Goal: Register for event/course

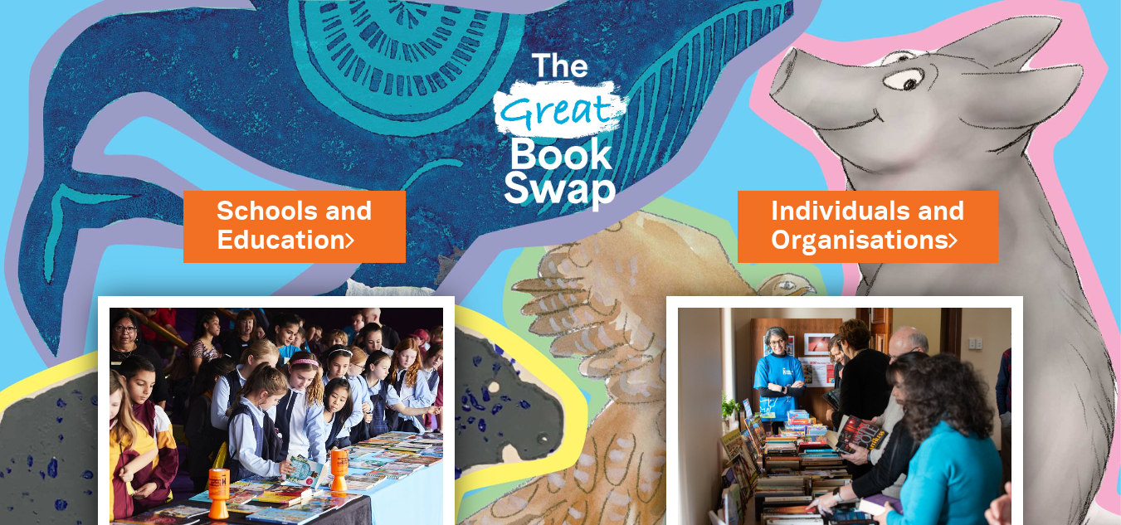
scroll to position [142, 0]
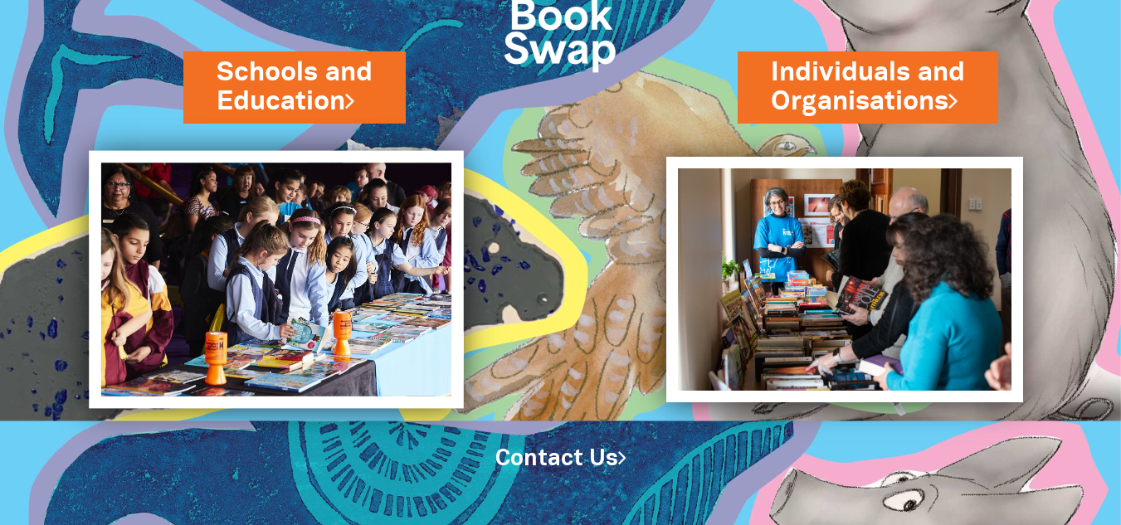
click at [309, 268] on img at bounding box center [276, 280] width 375 height 258
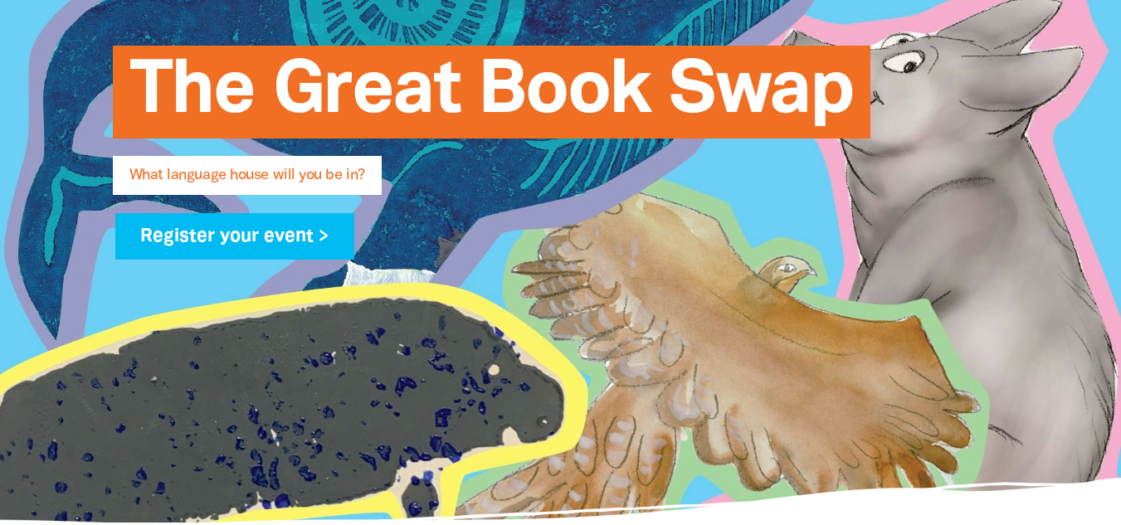
click at [356, 179] on span "What language house will you be in?" at bounding box center [247, 181] width 236 height 27
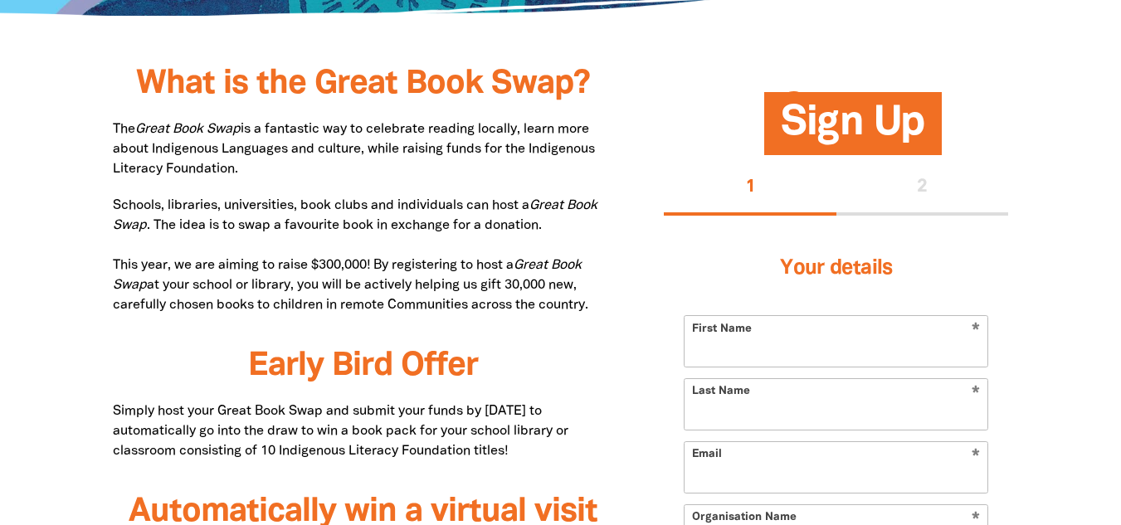
scroll to position [815, 0]
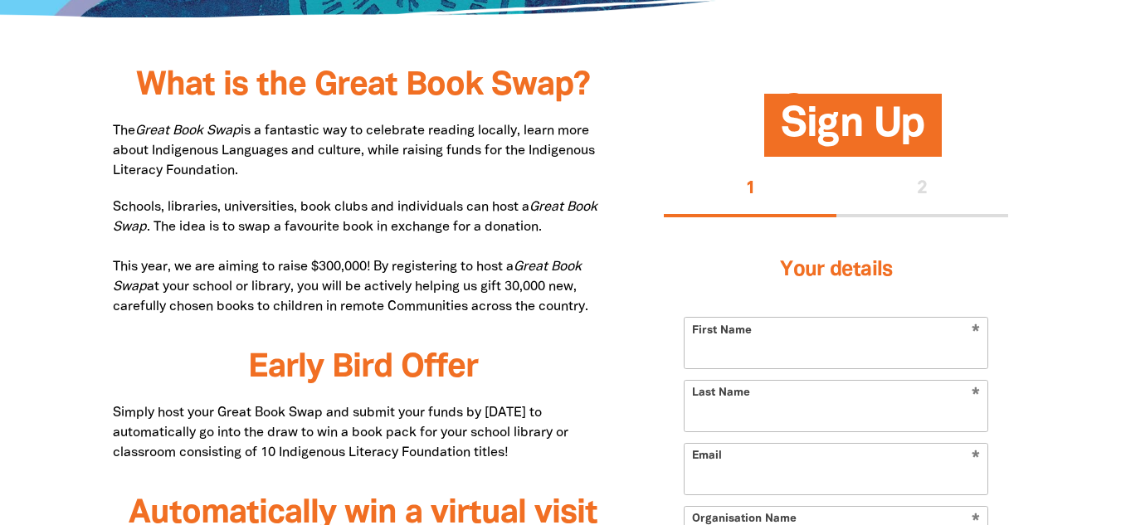
drag, startPoint x: 242, startPoint y: 176, endPoint x: 114, endPoint y: 134, distance: 134.6
click at [114, 134] on p "The Great Book Swap is a fantastic way to celebrate reading locally, learn more…" at bounding box center [364, 151] width 502 height 60
click at [294, 176] on p "The Great Book Swap is a fantastic way to celebrate reading locally, learn more…" at bounding box center [364, 151] width 502 height 60
click at [310, 174] on p "The Great Book Swap is a fantastic way to celebrate reading locally, learn more…" at bounding box center [364, 151] width 502 height 60
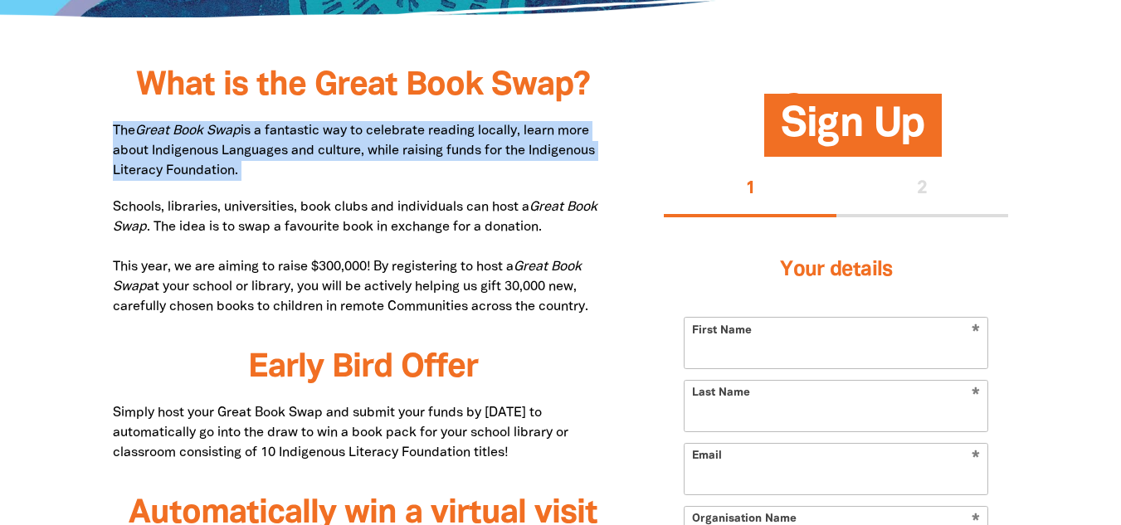
drag, startPoint x: 310, startPoint y: 174, endPoint x: 114, endPoint y: 130, distance: 200.7
click at [114, 130] on p "The Great Book Swap is a fantastic way to celebrate reading locally, learn more…" at bounding box center [364, 151] width 502 height 60
copy p "The Great Book Swap is a fantastic way to celebrate reading locally, learn more…"
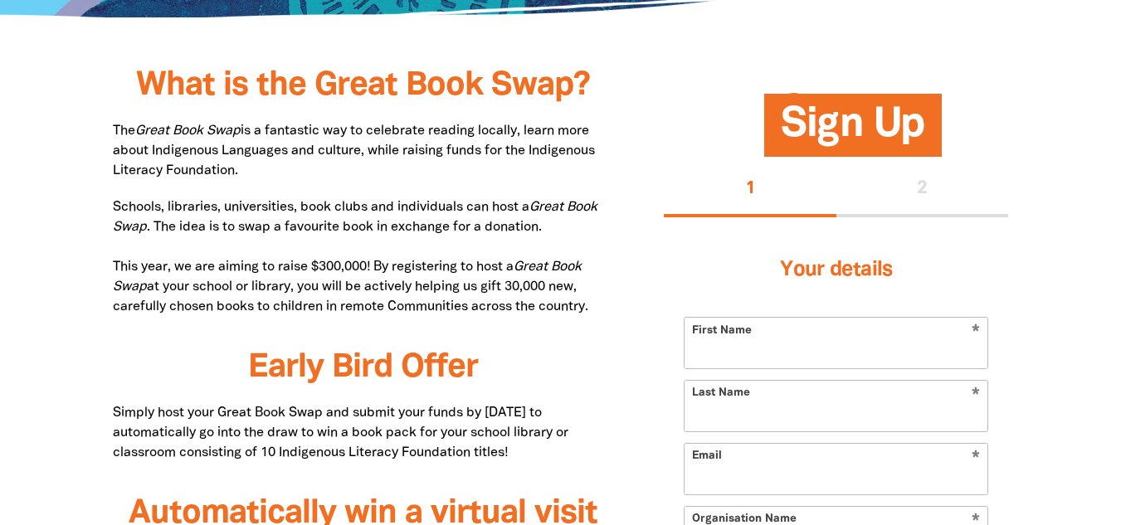
click at [397, 226] on p "Schools, libraries, universities, book clubs and individuals can host a Great B…" at bounding box center [364, 256] width 502 height 119
drag, startPoint x: 533, startPoint y: 153, endPoint x: 598, endPoint y: 161, distance: 66.1
click at [598, 161] on p "The Great Book Swap is a fantastic way to celebrate reading locally, learn more…" at bounding box center [364, 151] width 502 height 60
copy p "Indigenous Literacy Foundation."
click at [505, 229] on p "Schools, libraries, universities, book clubs and individuals can host a Great B…" at bounding box center [364, 256] width 502 height 119
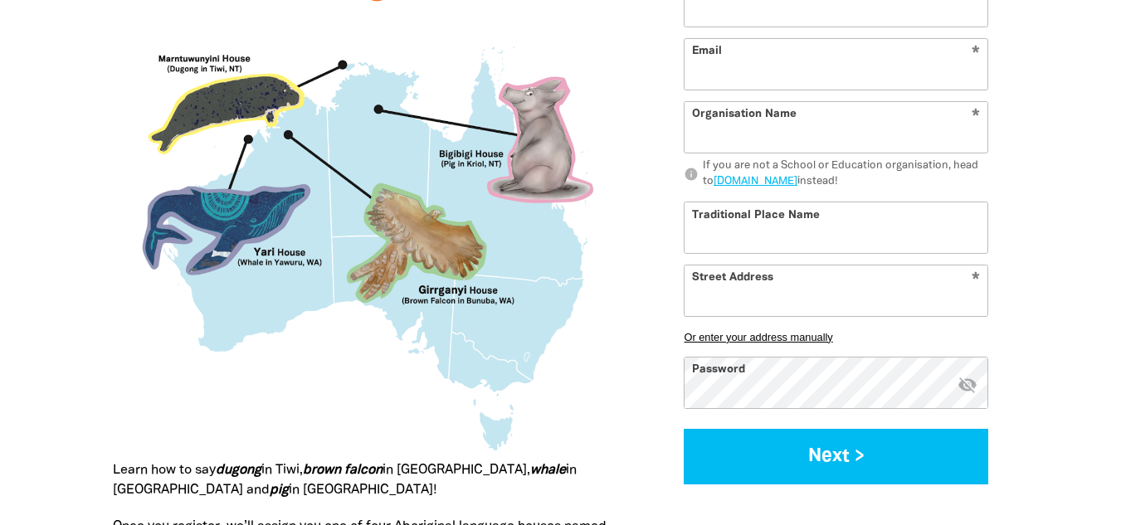
scroll to position [1617, 0]
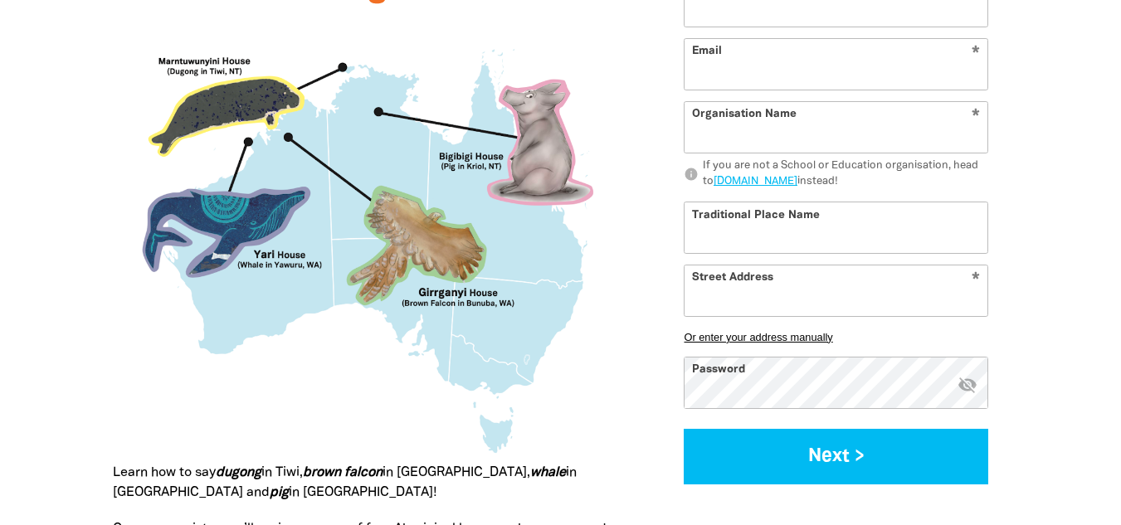
click at [471, 276] on img at bounding box center [364, 242] width 502 height 441
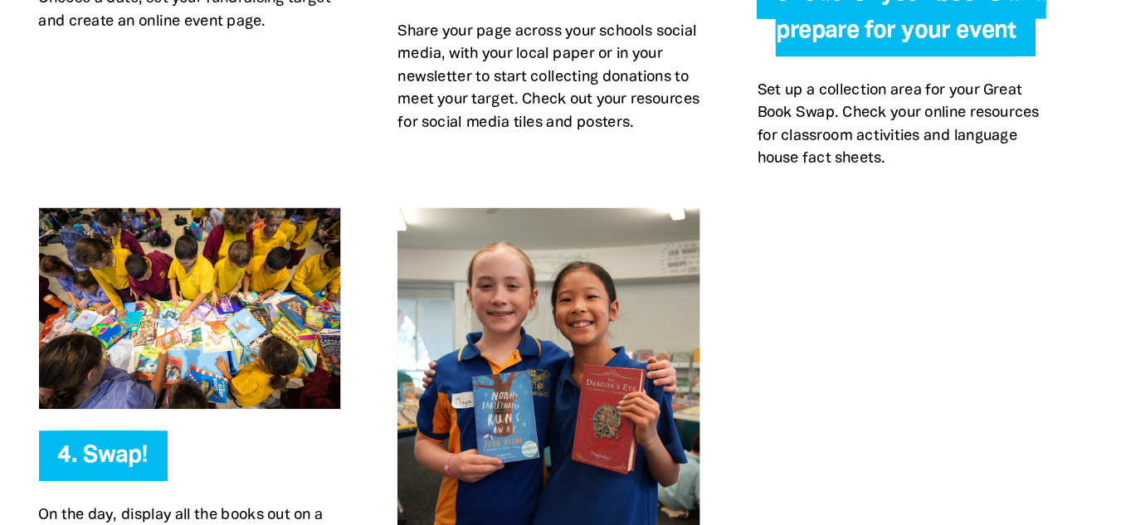
scroll to position [3876, 0]
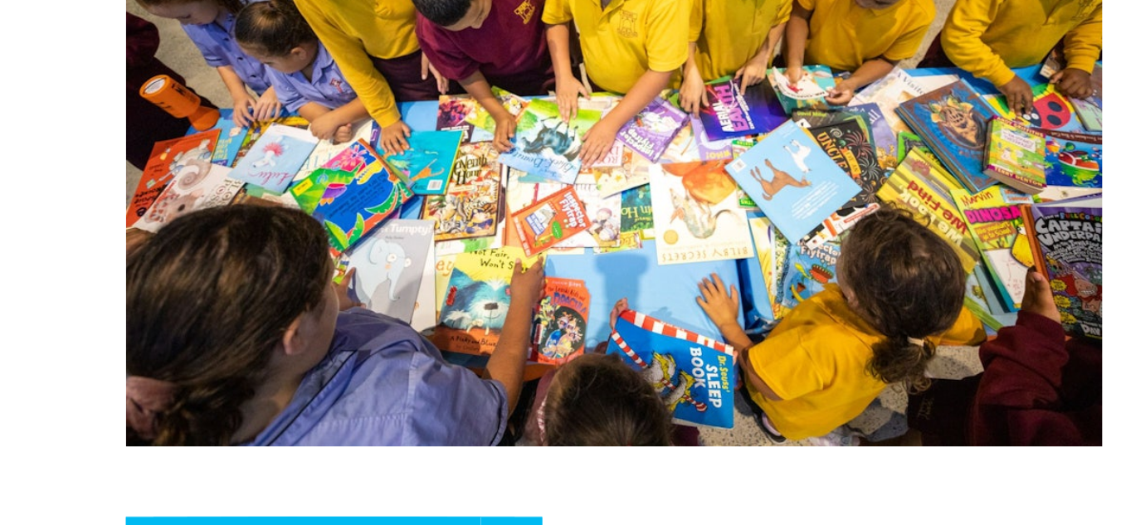
drag, startPoint x: 285, startPoint y: 227, endPoint x: 236, endPoint y: 358, distance: 139.9
click at [236, 358] on img at bounding box center [245, 296] width 265 height 177
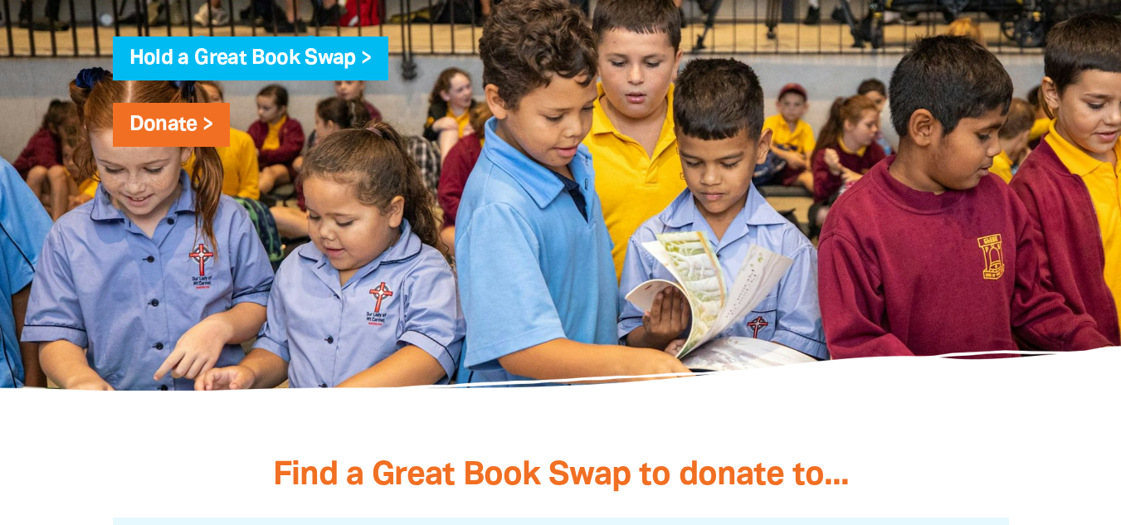
scroll to position [4611, 0]
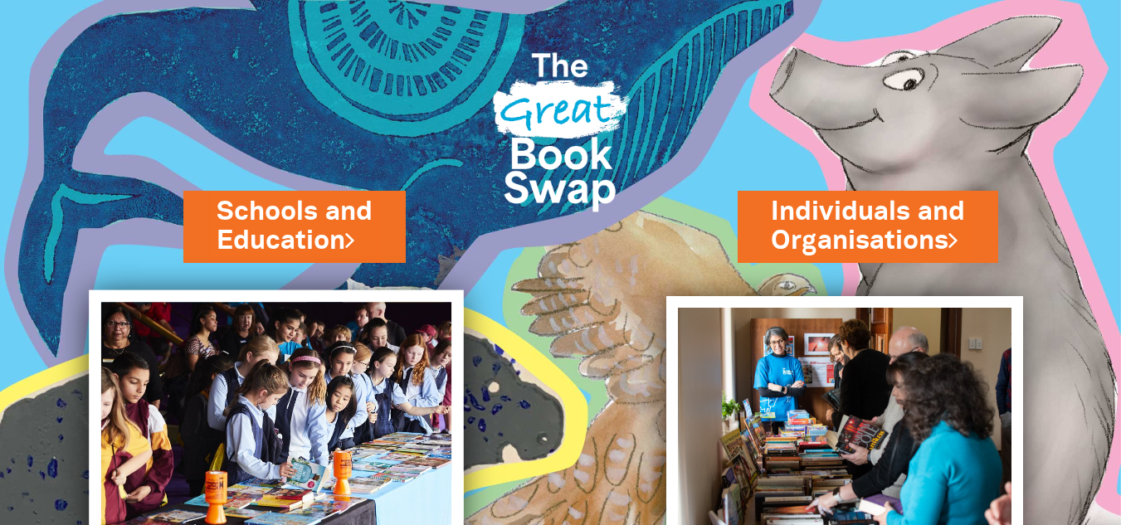
scroll to position [142, 0]
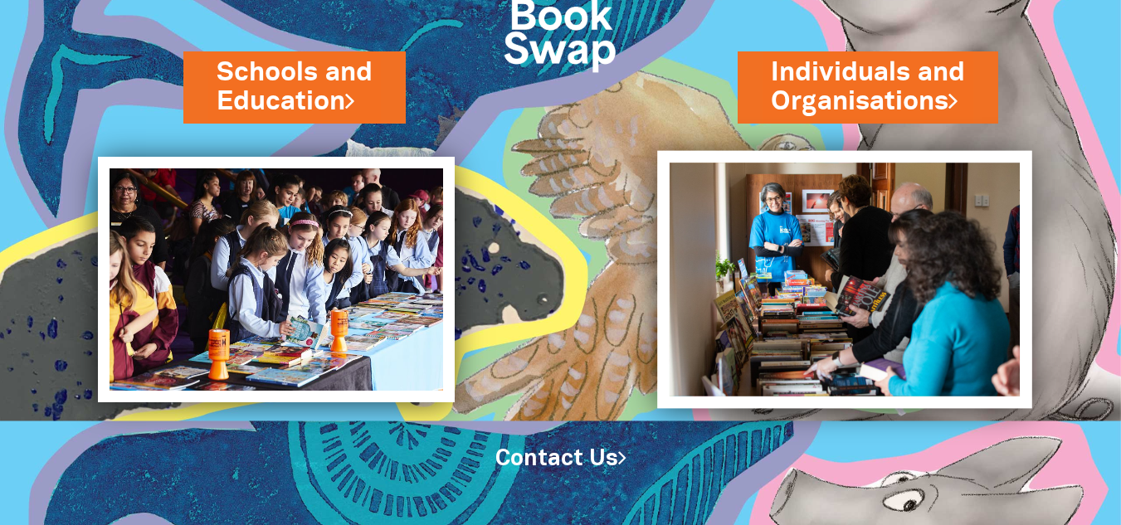
click at [816, 216] on img at bounding box center [844, 280] width 375 height 258
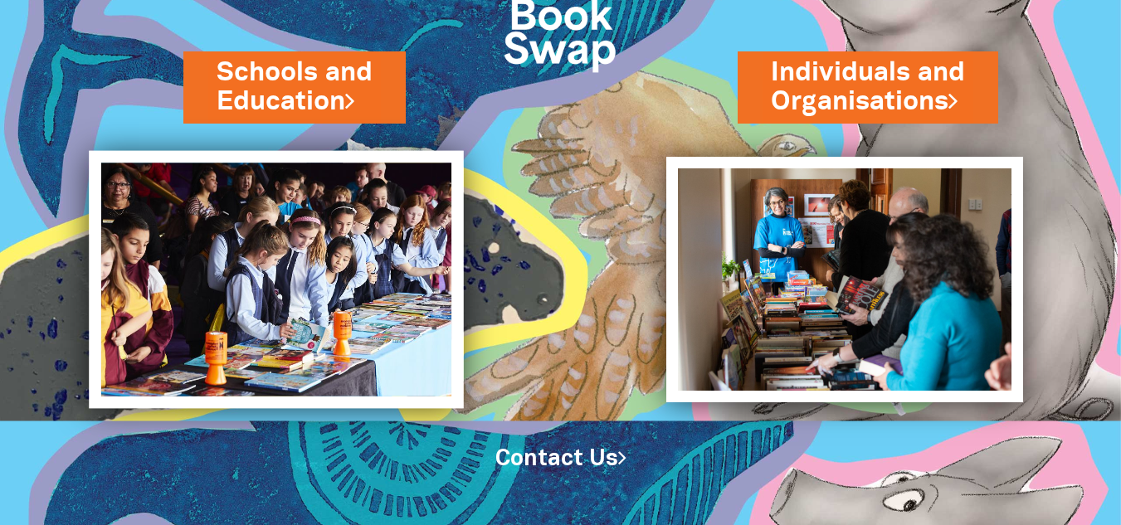
click at [257, 319] on img at bounding box center [276, 280] width 375 height 258
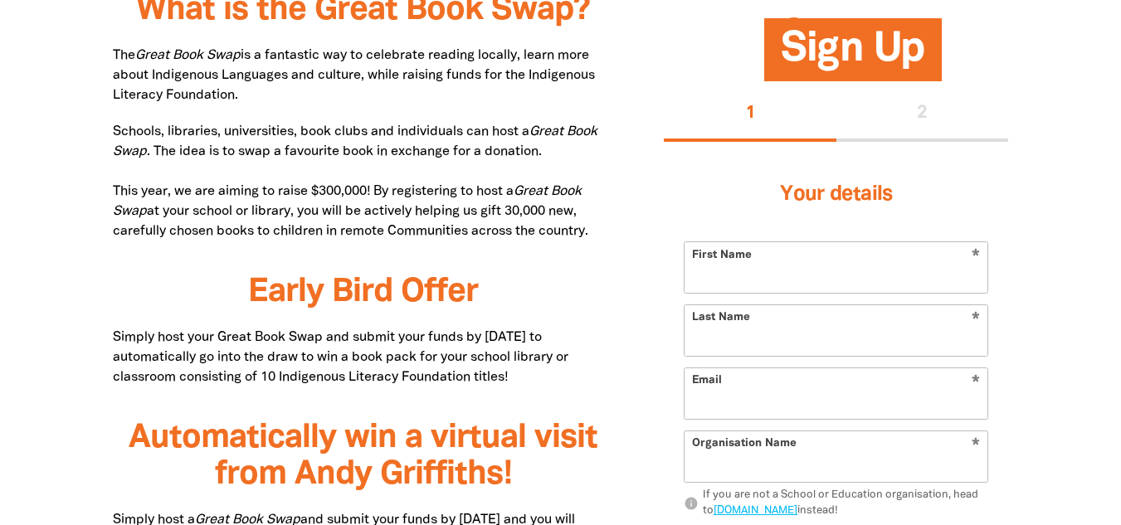
scroll to position [891, 0]
click at [770, 271] on input "First Name" at bounding box center [835, 266] width 303 height 51
type input "Benji"
click at [772, 341] on input "Last Name" at bounding box center [835, 329] width 303 height 51
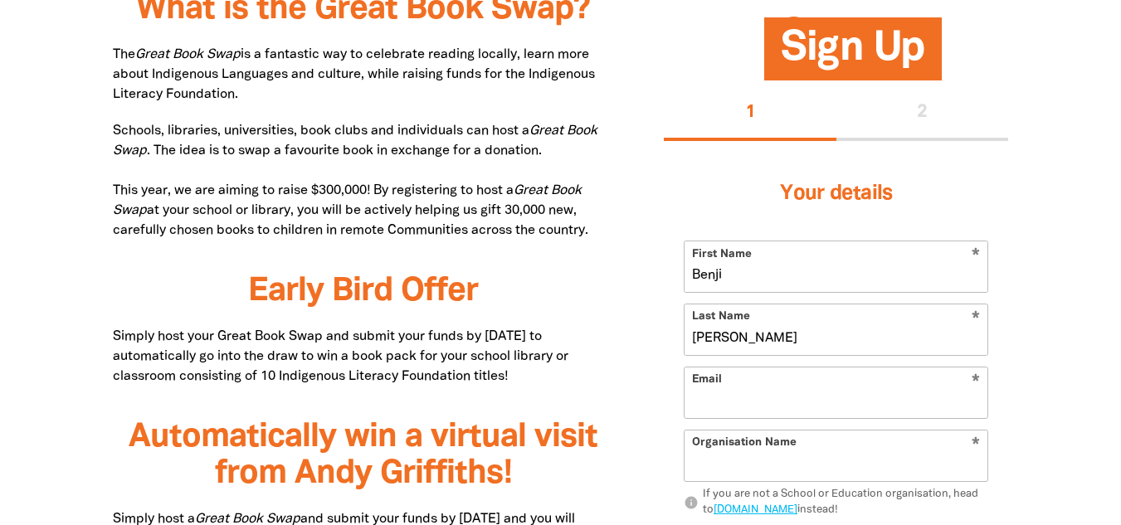
type input "Devasagayam"
click at [767, 387] on input "Email" at bounding box center [835, 393] width 303 height 51
type input "[EMAIL_ADDRESS][DOMAIN_NAME]"
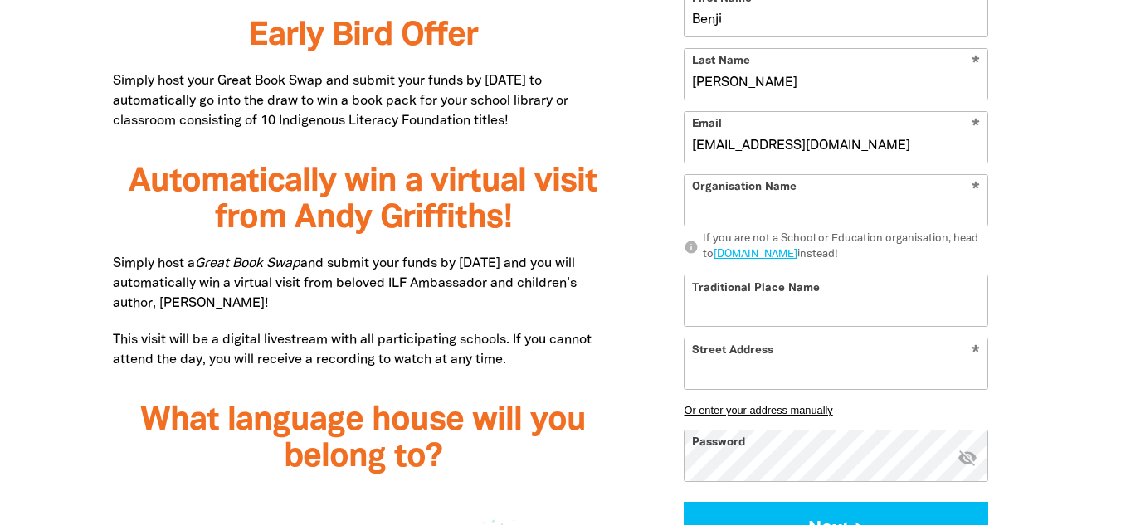
click at [856, 203] on input "Organisation Name" at bounding box center [835, 200] width 303 height 51
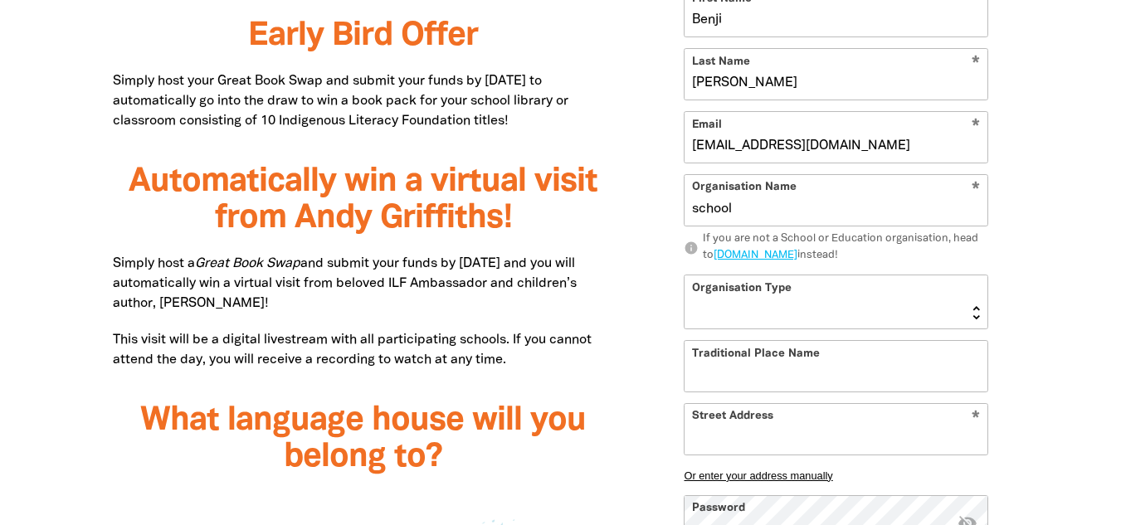
type input "school"
click at [865, 314] on select "Early Learning Primary School High School K-12 University or TAFE Community Lib…" at bounding box center [835, 301] width 303 height 53
select select "primary-school"
click at [684, 275] on select "Early Learning Primary School High School K-12 University or TAFE Community Lib…" at bounding box center [835, 301] width 303 height 53
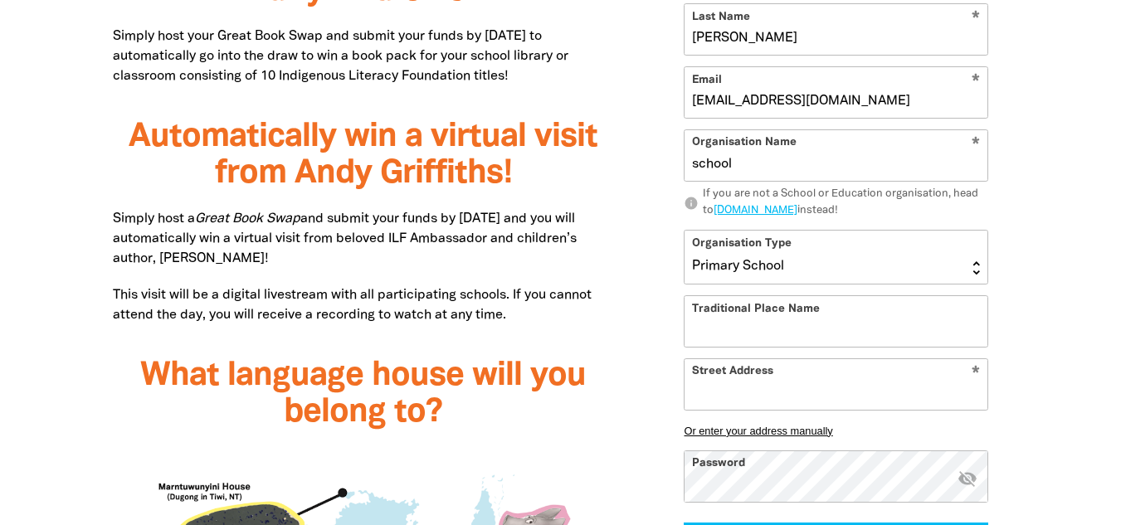
scroll to position [1193, 0]
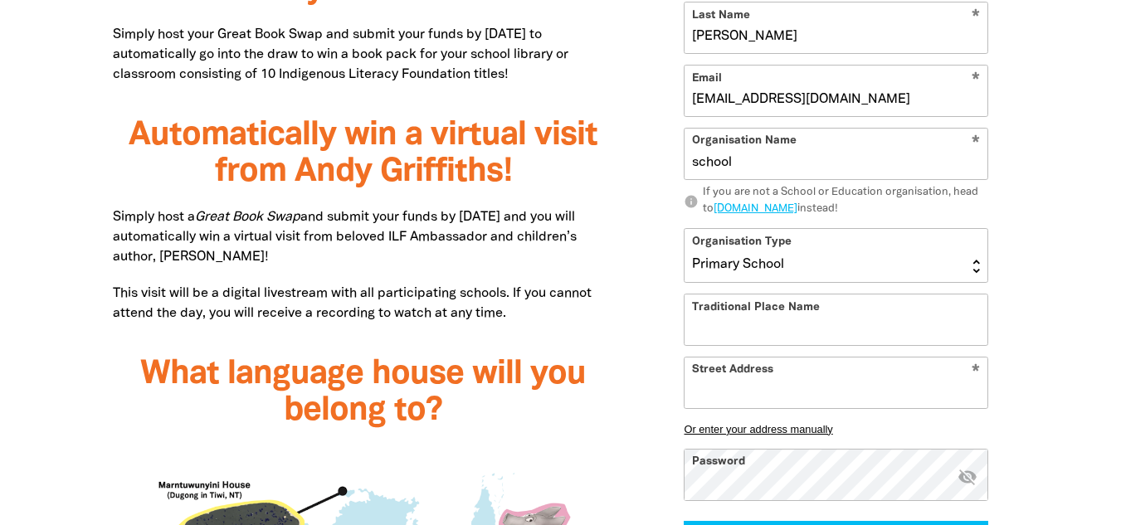
click at [873, 321] on input "Traditional Place Name" at bounding box center [835, 320] width 303 height 51
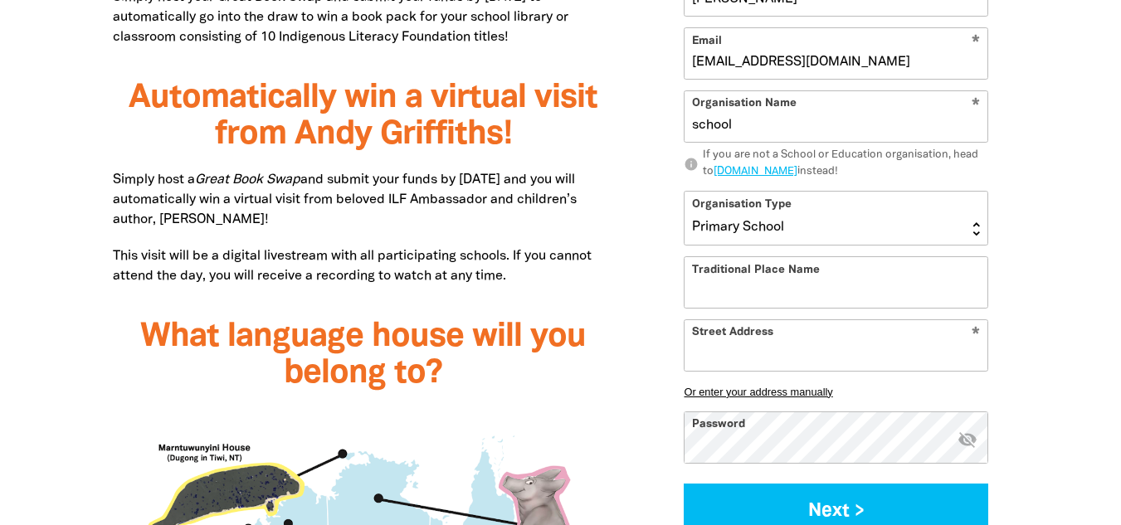
scroll to position [1235, 0]
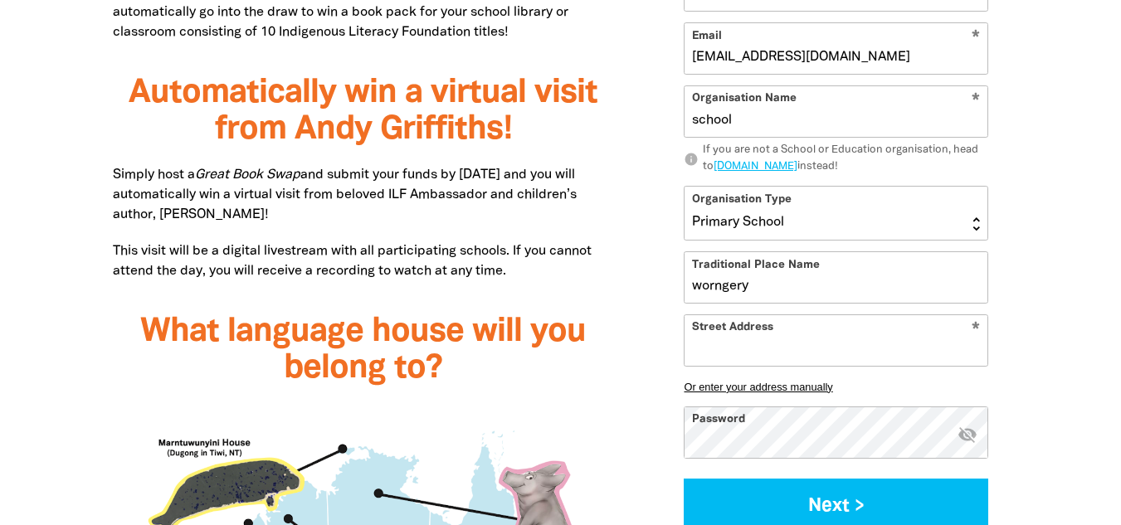
type input "worngery"
click at [801, 331] on input "Street Address" at bounding box center [835, 340] width 303 height 51
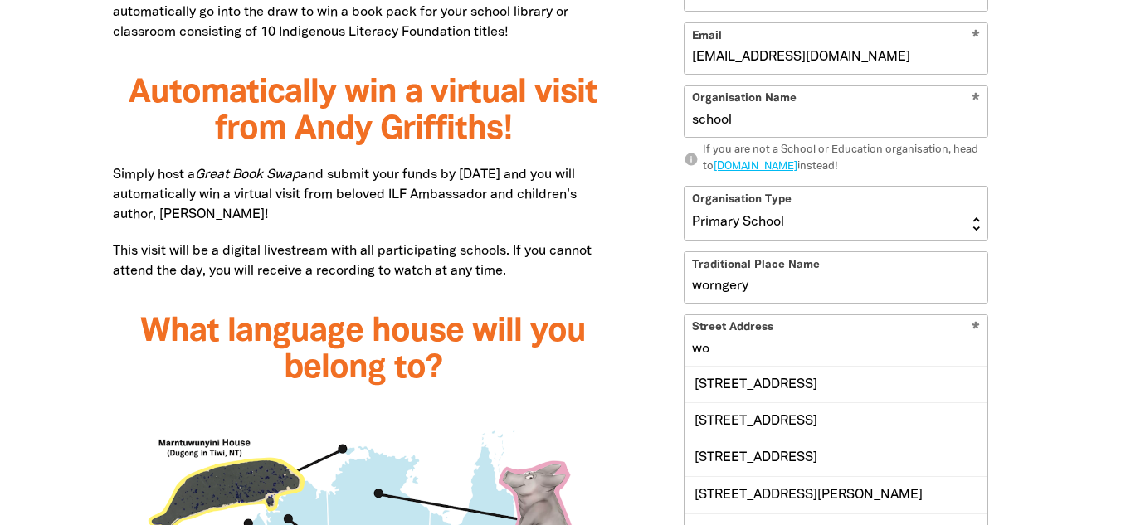
type input "w"
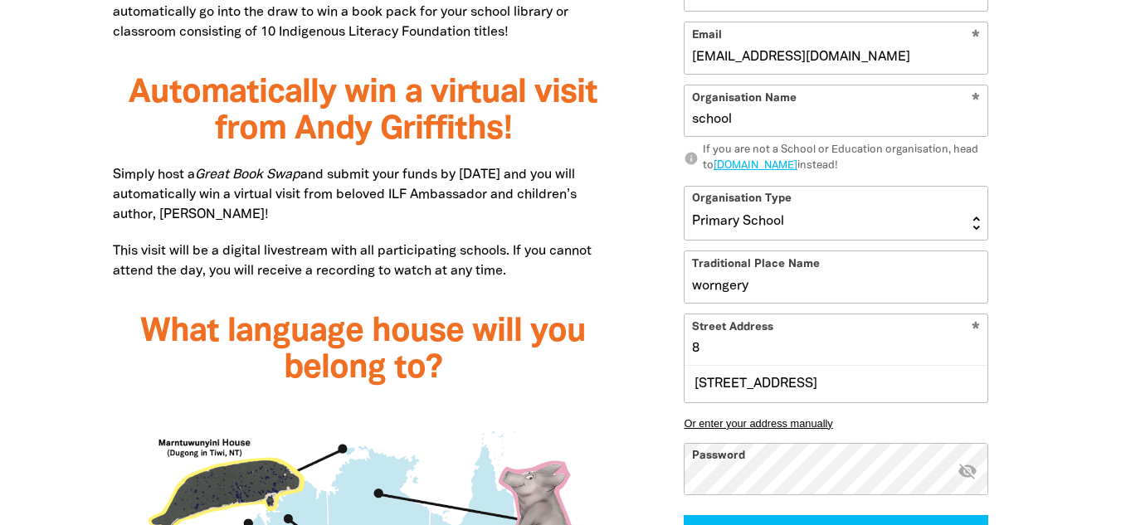
type input "8"
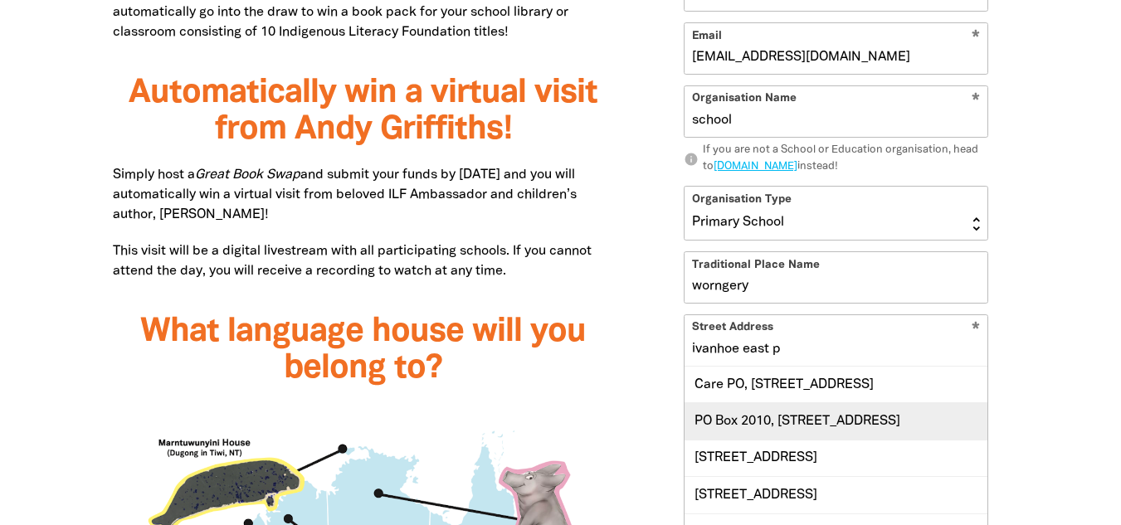
type input "ivanhoe east pr"
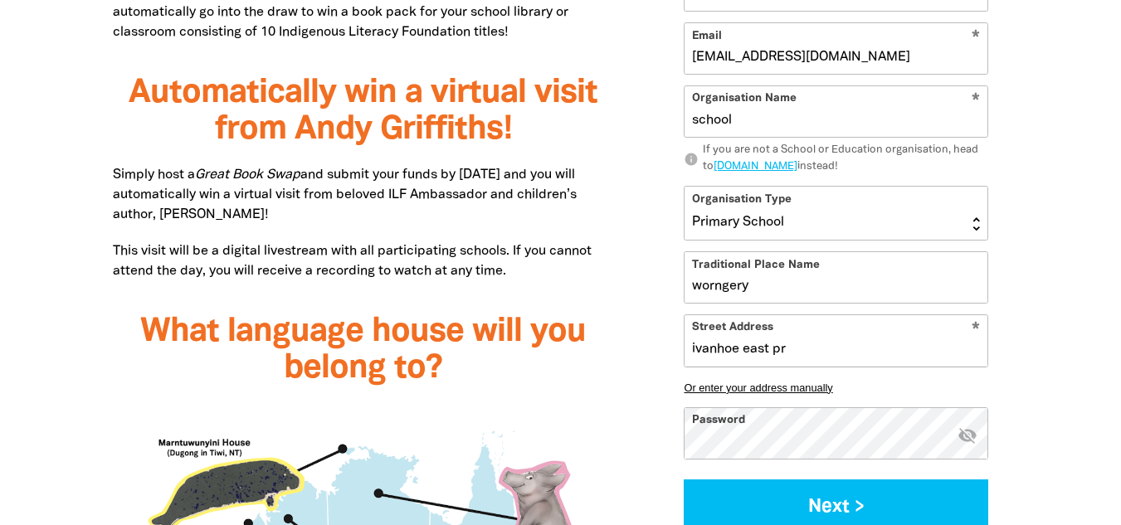
drag, startPoint x: 748, startPoint y: 354, endPoint x: 639, endPoint y: 368, distance: 109.5
click at [639, 368] on div "Sign Up 1 2 Your details * First Name Benji * Last Name Devasagayam * Email iep…" at bounding box center [836, 118] width 394 height 874
paste input "Indigenous Literacy Foundation."
type input "Indigenous Literacy Foundation."
drag, startPoint x: 921, startPoint y: 344, endPoint x: 561, endPoint y: 358, distance: 360.3
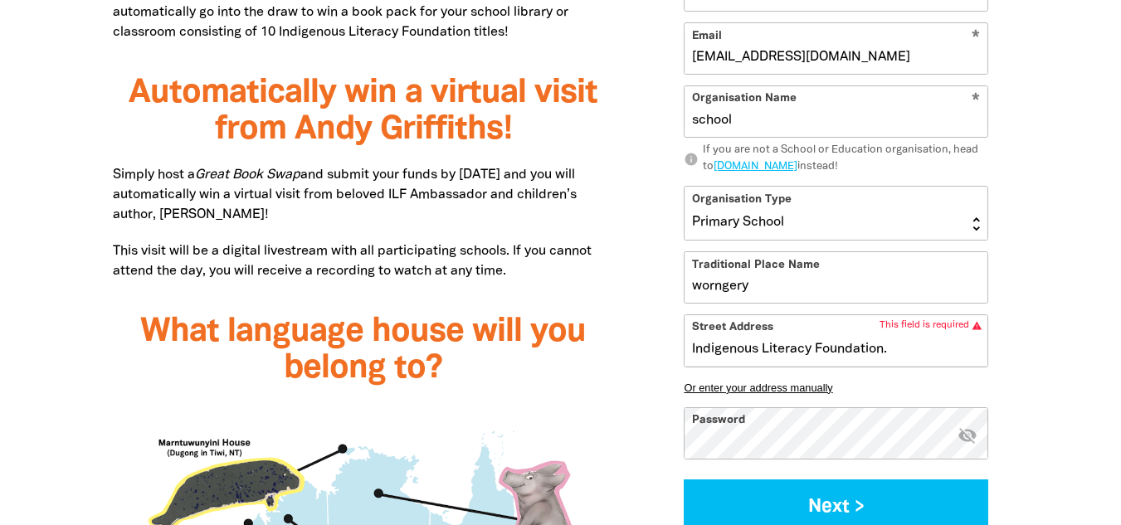
paste input "35 Warncliffe"
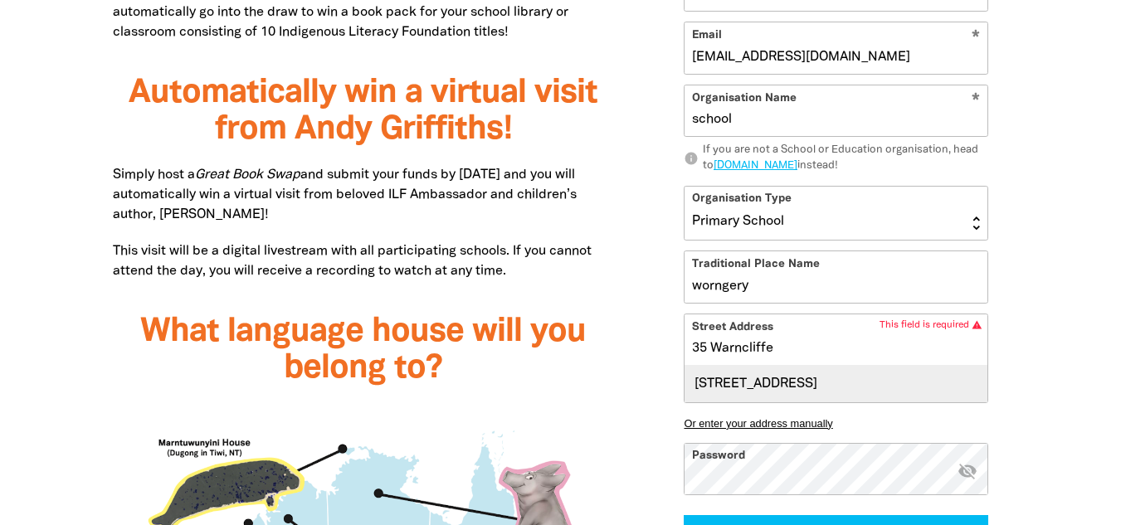
click at [850, 395] on div "35 Warncliffe Road, IVANHOE EAST VIC 3079" at bounding box center [835, 385] width 303 height 36
type input "35 Warncliffe Road, IVANHOE EAST VIC 3079"
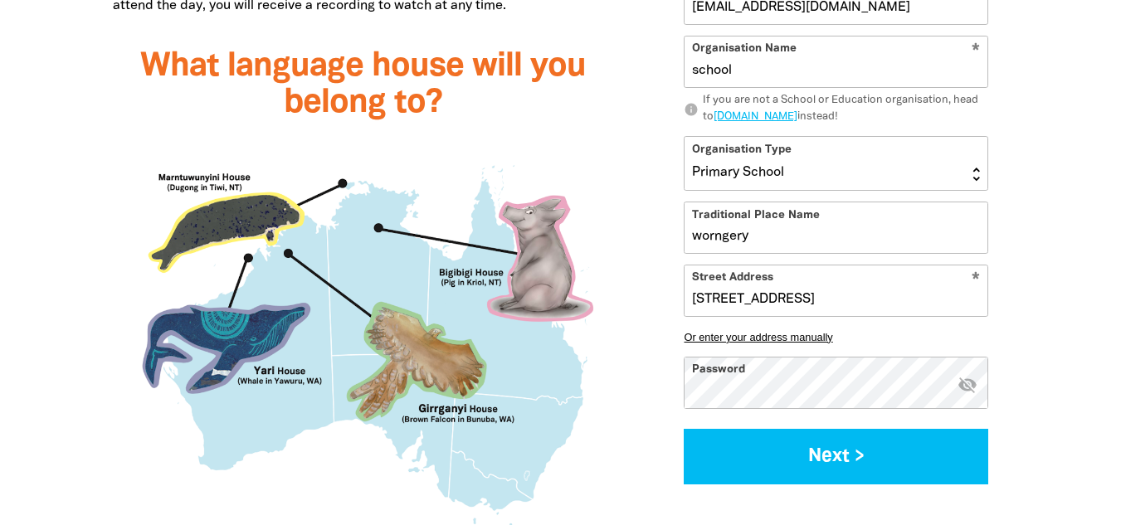
scroll to position [1502, 0]
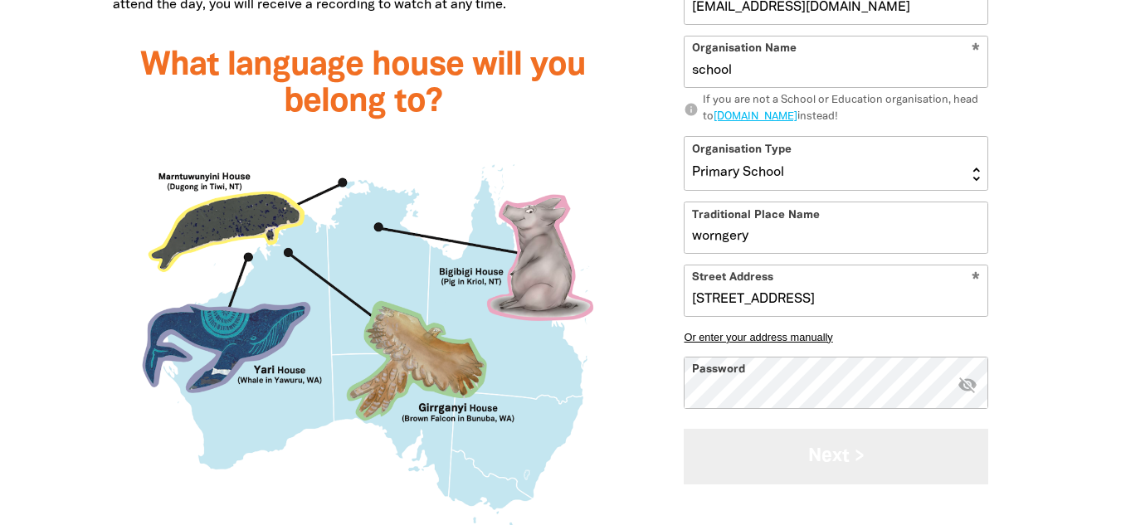
click at [863, 469] on button "Next >" at bounding box center [836, 457] width 304 height 56
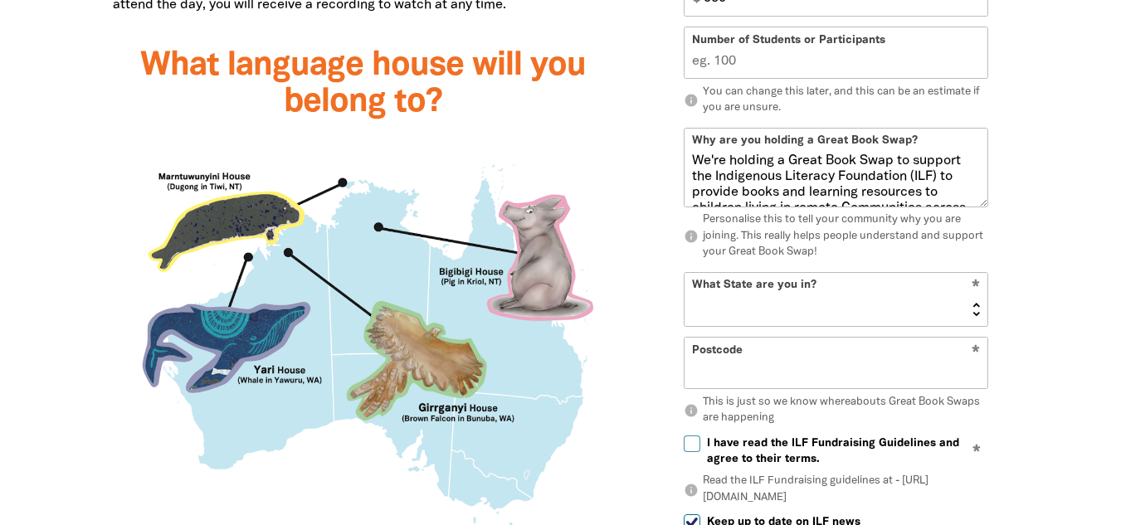
scroll to position [963, 0]
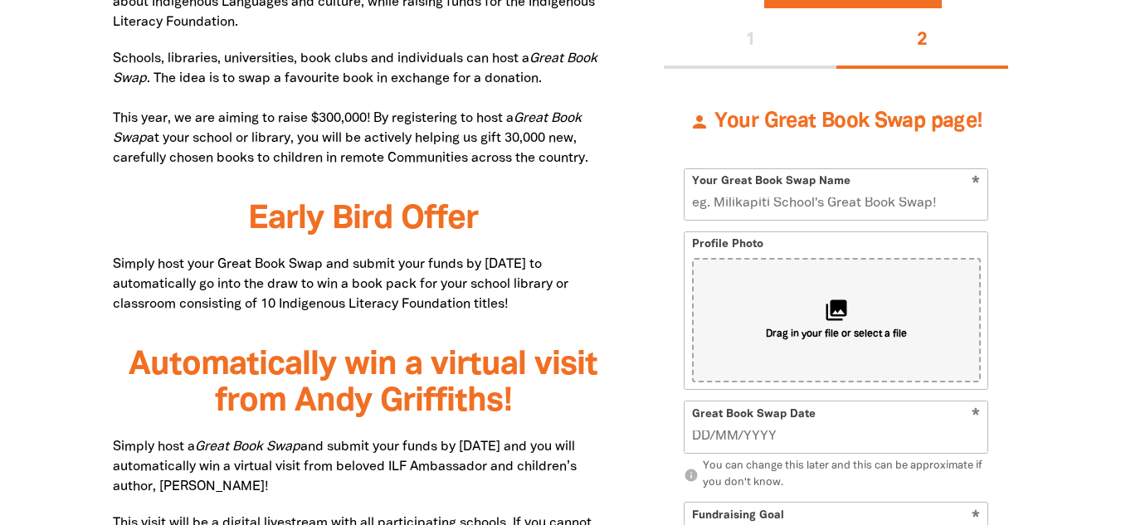
click at [919, 213] on input "Your Great Book Swap Name" at bounding box center [835, 194] width 303 height 51
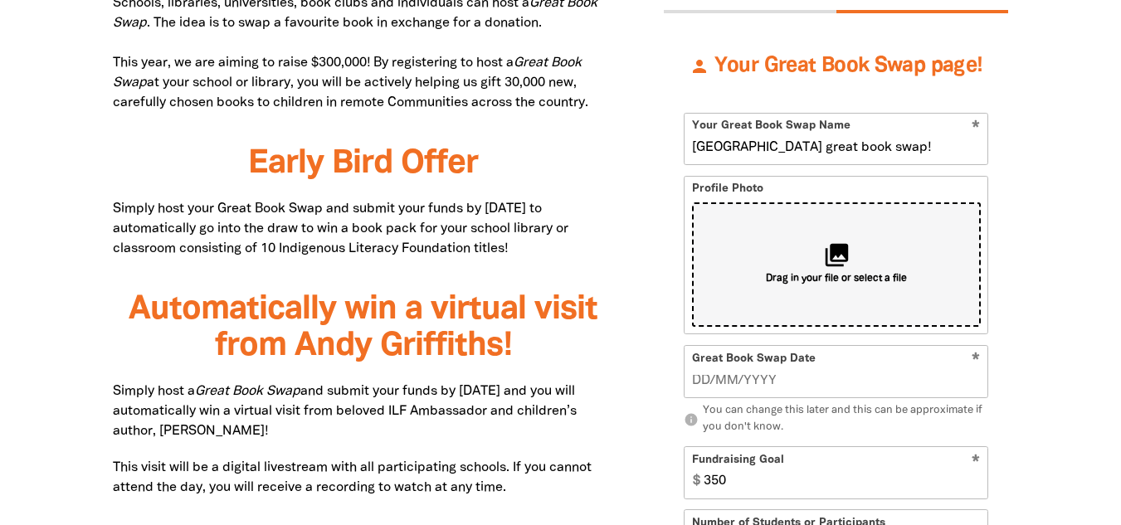
scroll to position [1025, 0]
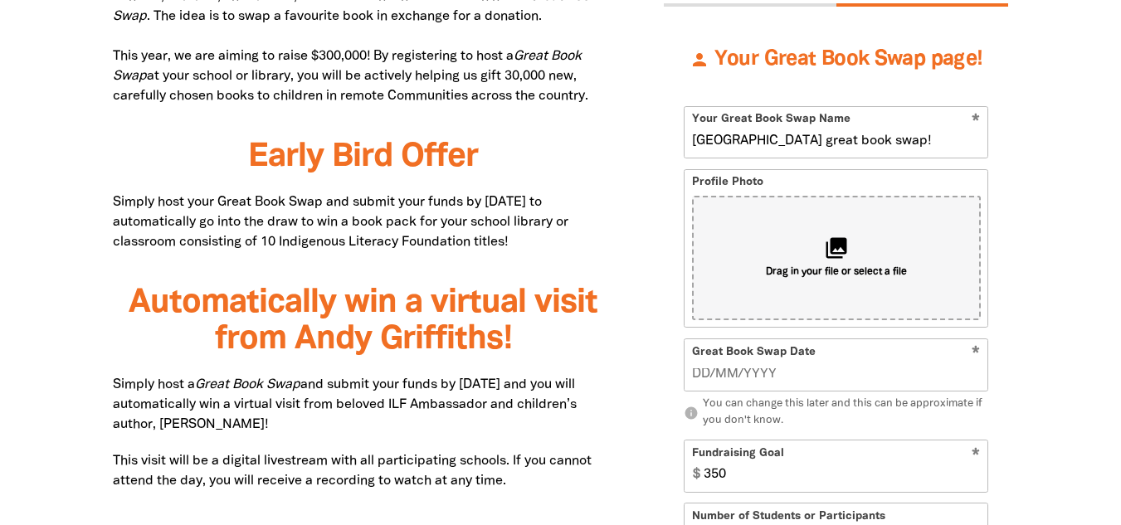
type input "Ivanhoe east primary school great book swap!"
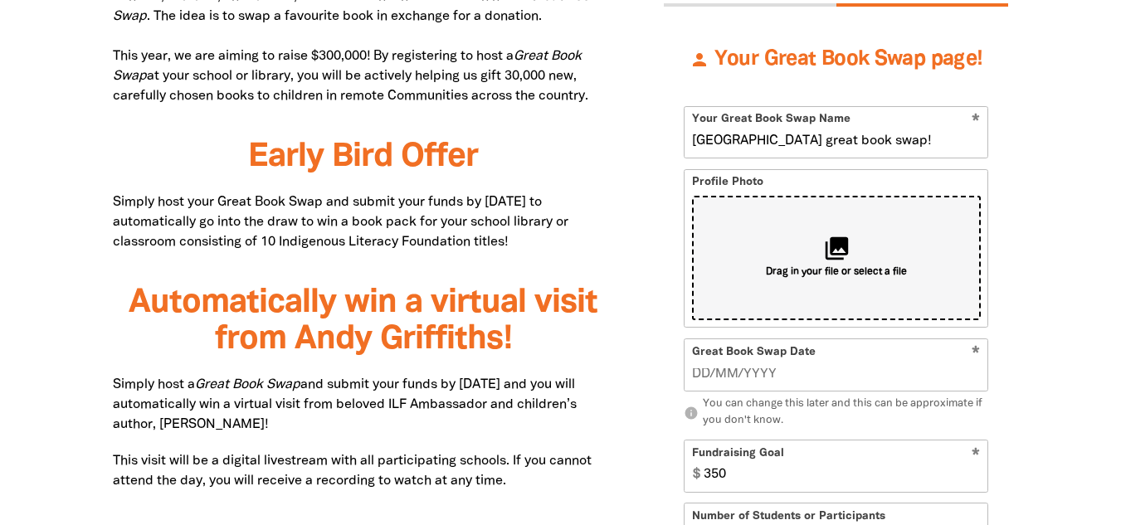
drag, startPoint x: 837, startPoint y: 254, endPoint x: 769, endPoint y: 275, distance: 71.4
click at [769, 275] on span "Drag in your file or select a file" at bounding box center [836, 273] width 141 height 14
click at [817, 249] on div "collections Drag in your file or select a file" at bounding box center [836, 258] width 289 height 124
type input "C:\fakepath\download.jpg"
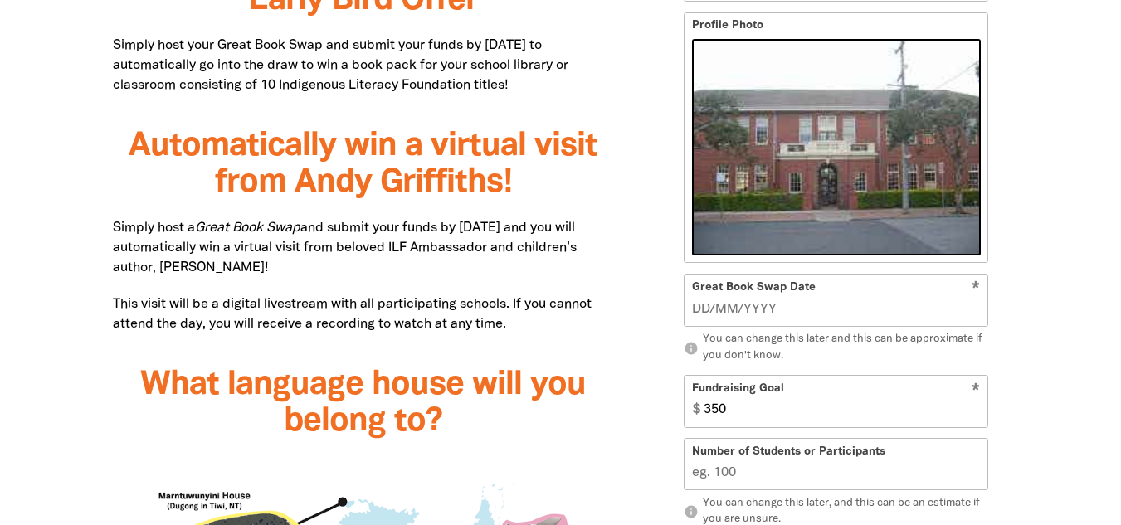
scroll to position [1201, 0]
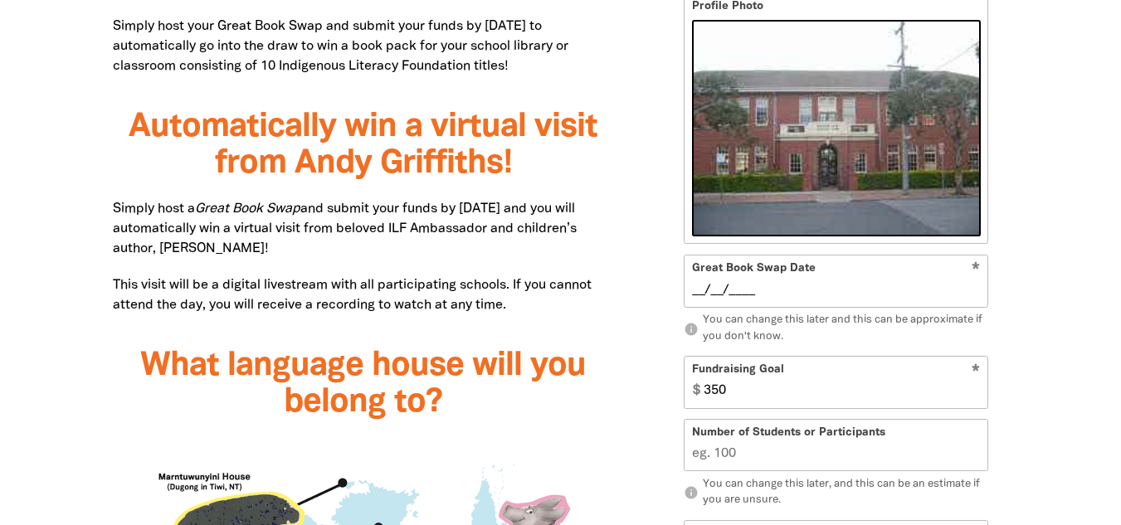
click at [911, 285] on input "__/__/____" at bounding box center [836, 290] width 289 height 18
click at [717, 297] on input "9_/__/____" at bounding box center [836, 290] width 289 height 18
click at [718, 294] on input "31/__/____" at bounding box center [836, 290] width 289 height 18
click at [744, 297] on input "31/10/____" at bounding box center [836, 290] width 289 height 18
type input "31/10/2025"
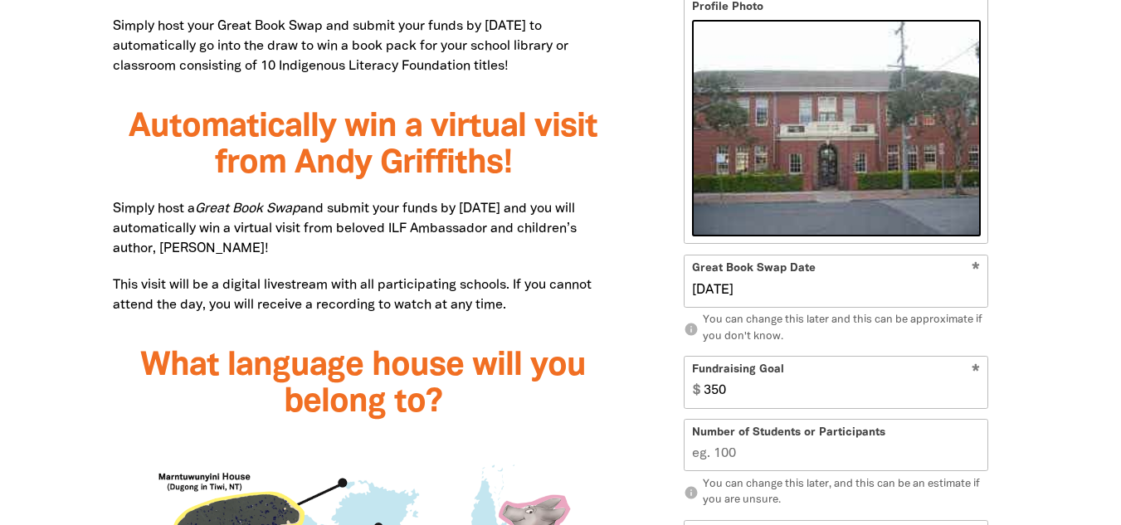
click at [771, 402] on input "350" at bounding box center [841, 382] width 291 height 51
click at [977, 385] on input "351" at bounding box center [841, 382] width 291 height 51
click at [977, 385] on input "352" at bounding box center [841, 382] width 291 height 51
click at [977, 385] on input "353" at bounding box center [841, 382] width 291 height 51
click at [977, 385] on input "354" at bounding box center [841, 382] width 291 height 51
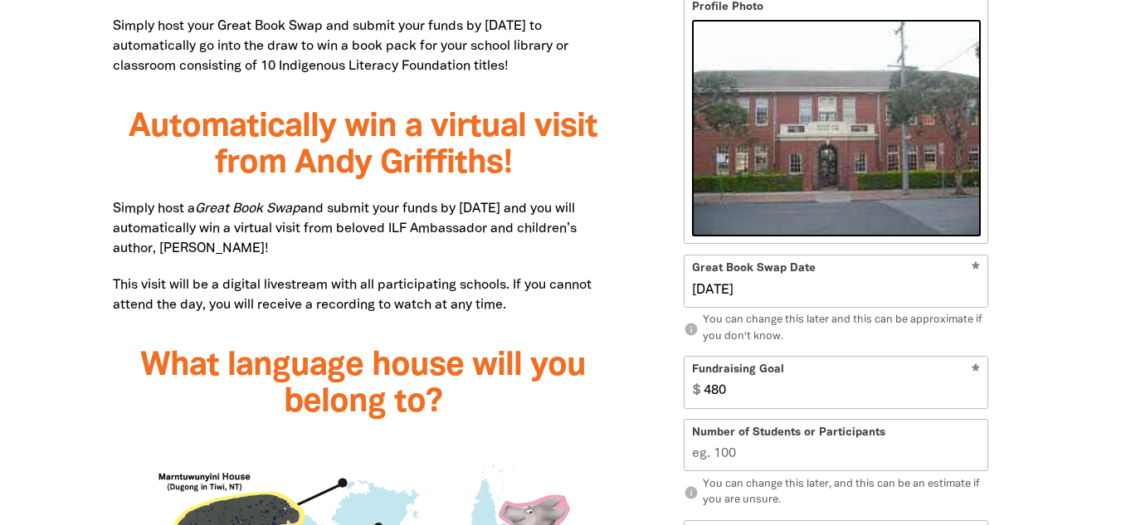
type input "480"
click at [977, 385] on input "480" at bounding box center [841, 382] width 291 height 51
drag, startPoint x: 876, startPoint y: 402, endPoint x: 676, endPoint y: 392, distance: 200.2
click at [676, 392] on div "person Your Great Book Swap page! * Your Great Book Swap Name Ivanhoe east prim…" at bounding box center [836, 438] width 344 height 1214
type input "100000000000000"
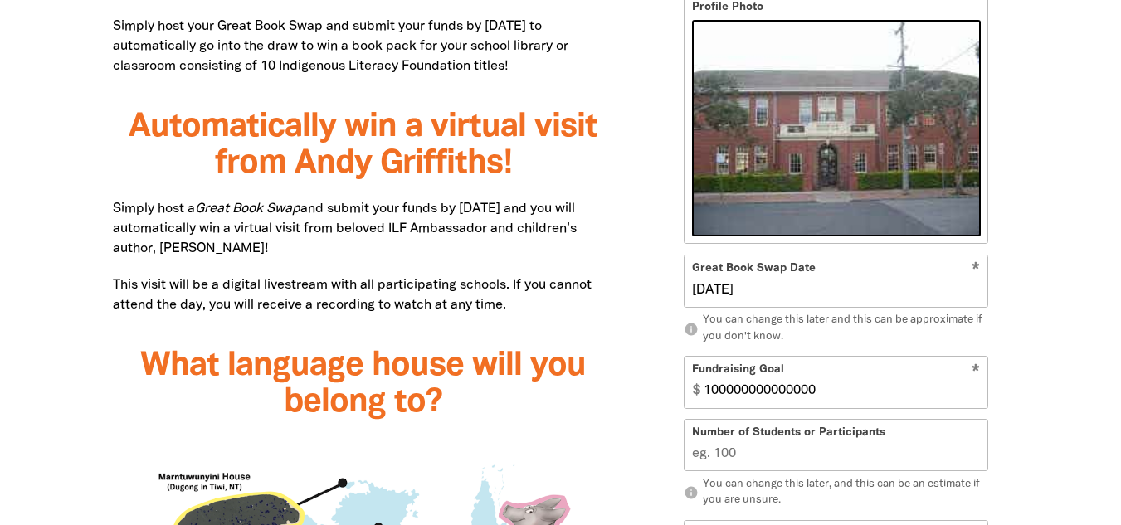
click at [766, 451] on input "Number of Students or Participants" at bounding box center [835, 445] width 303 height 51
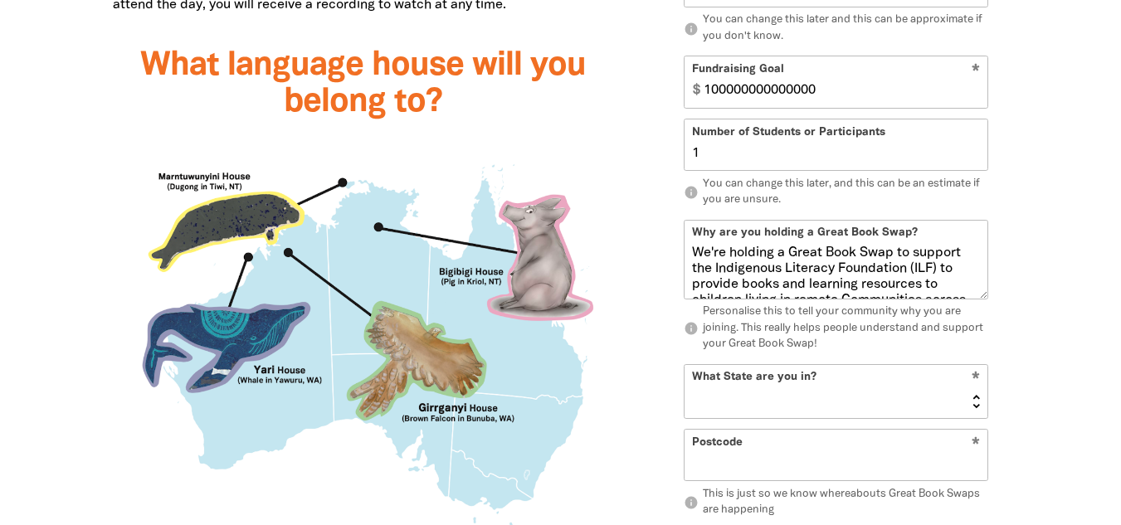
scroll to position [1471, 0]
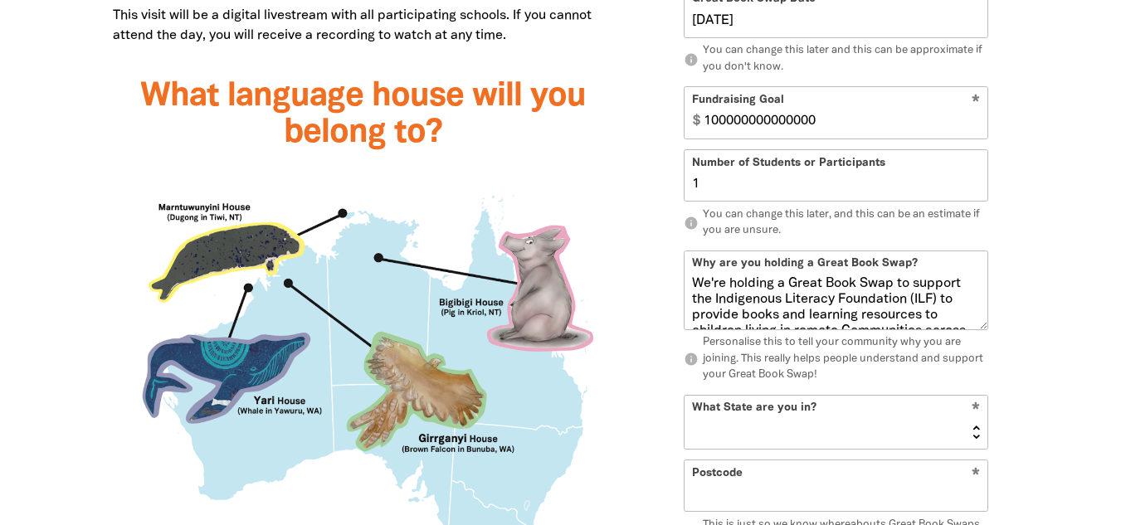
type input "1"
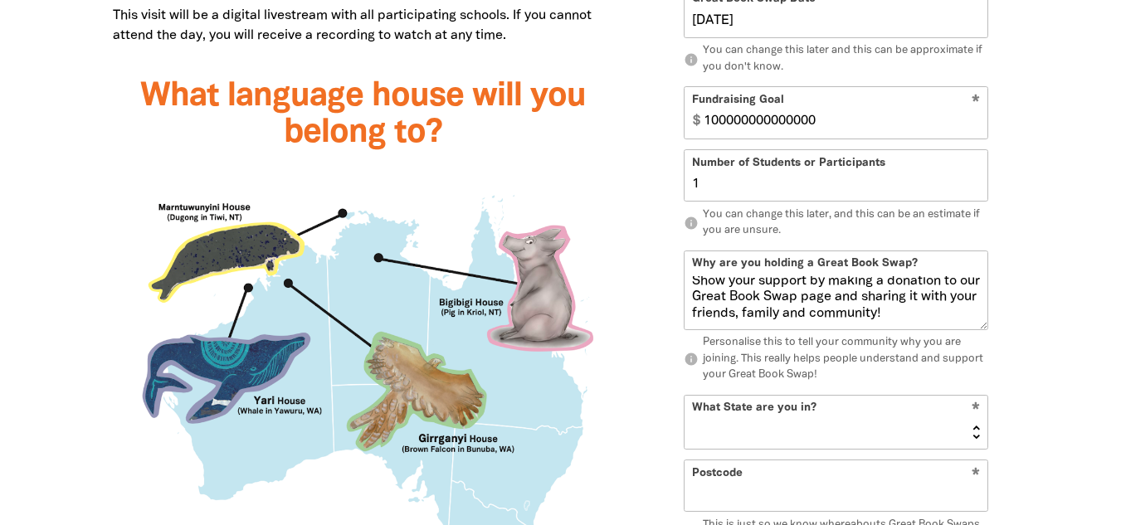
drag, startPoint x: 689, startPoint y: 285, endPoint x: 973, endPoint y: 384, distance: 300.4
click at [973, 384] on form "* Your Great Book Swap Name Ivanhoe east primary school great book swap! Profil…" at bounding box center [836, 208] width 304 height 1094
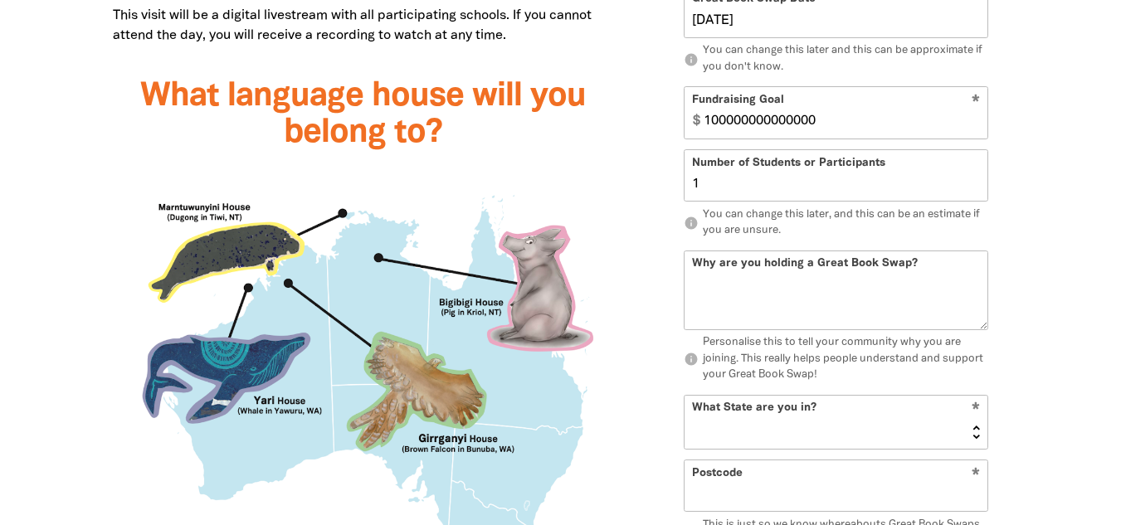
scroll to position [0, 0]
type textarea "we gonna give u $$$"
click at [919, 436] on select "NSW VIC QLD NT WA SA TAS ACT" at bounding box center [835, 421] width 303 height 53
select select "VIC"
click at [684, 395] on select "NSW VIC QLD NT WA SA TAS ACT" at bounding box center [835, 421] width 303 height 53
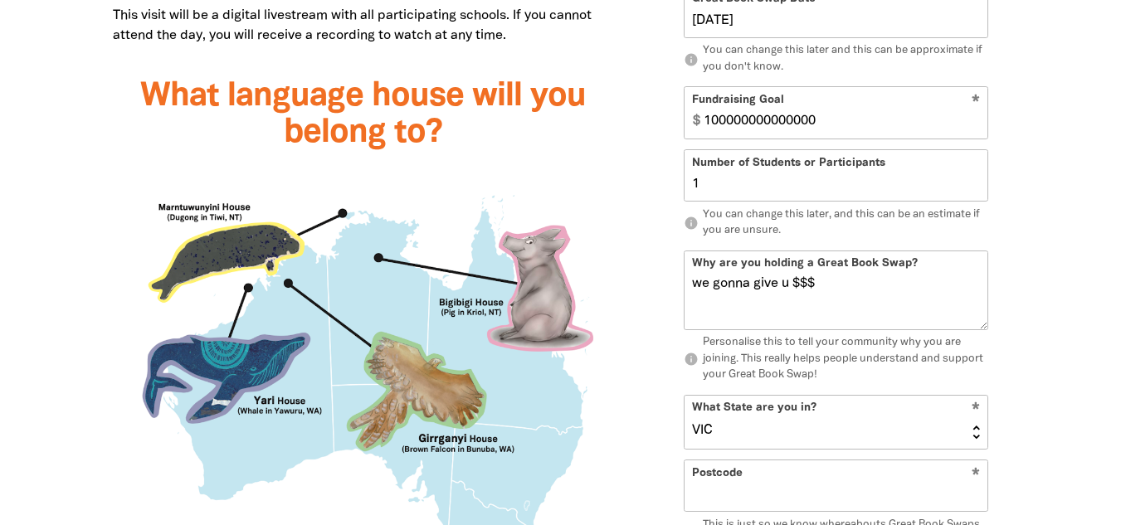
click at [762, 462] on input "Postcode" at bounding box center [835, 485] width 303 height 51
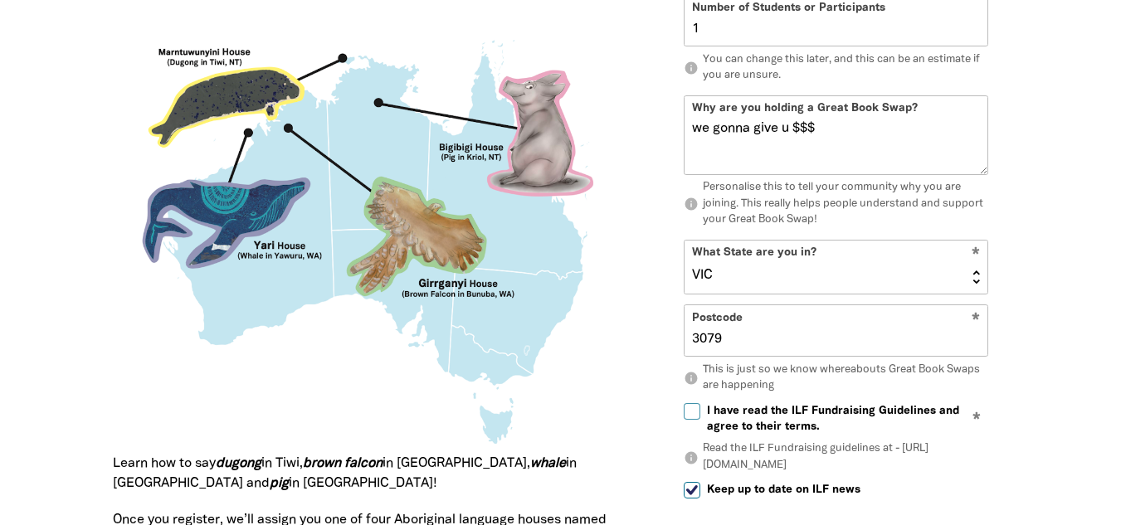
scroll to position [1630, 0]
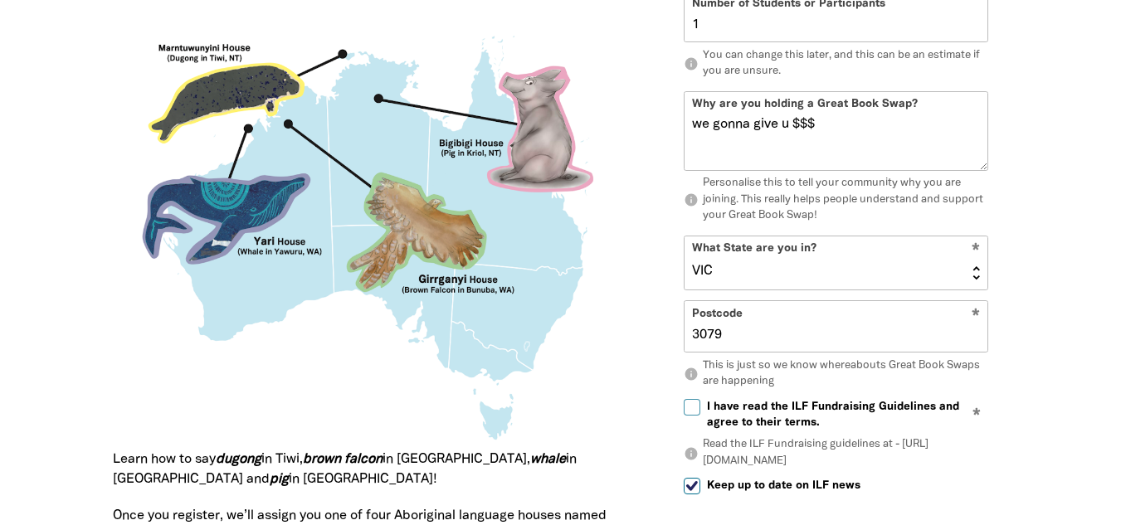
type input "3079"
click at [733, 417] on span "I have read the ILF Fundraising Guidelines and agree to their terms." at bounding box center [847, 414] width 281 height 32
click at [700, 415] on input "I have read the ILF Fundraising Guidelines and agree to their terms." at bounding box center [692, 406] width 17 height 17
checkbox input "true"
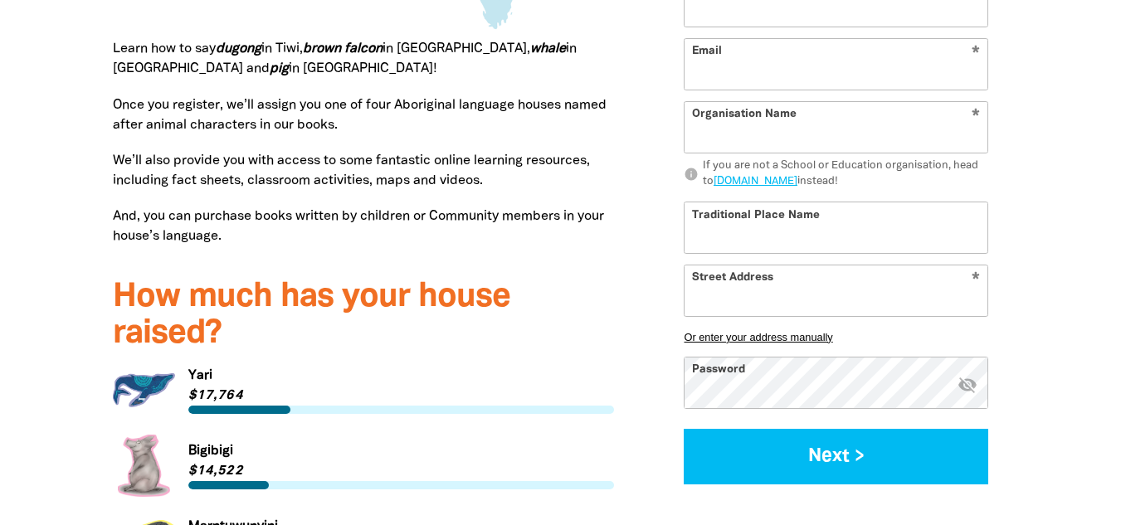
type input "[EMAIL_ADDRESS][DOMAIN_NAME]"
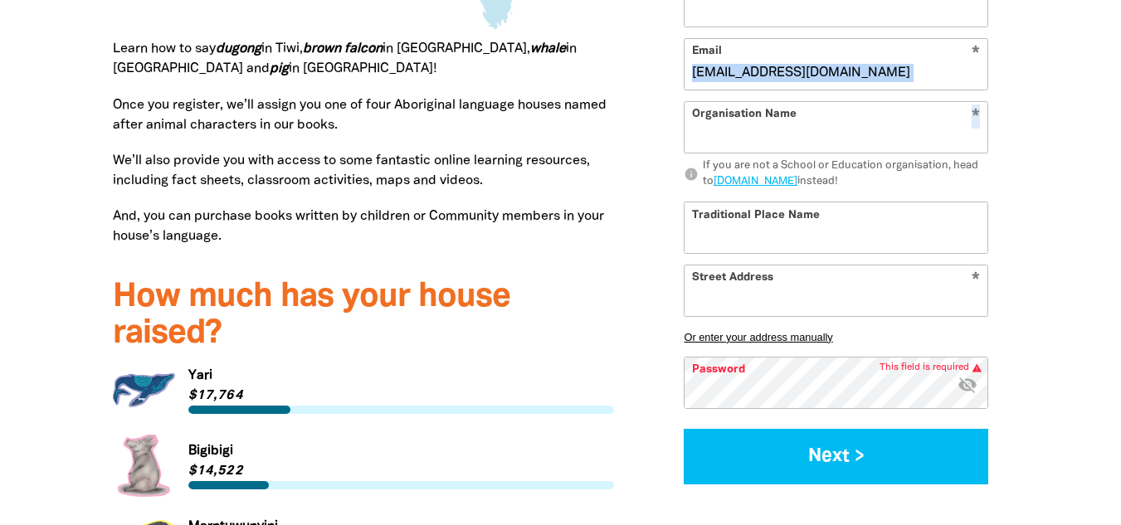
drag, startPoint x: 869, startPoint y: 95, endPoint x: 714, endPoint y: 79, distance: 155.2
click at [709, 79] on form "* First Name * Last Name * Email [EMAIL_ADDRESS][DOMAIN_NAME] * Organisation Na…" at bounding box center [836, 198] width 304 height 572
click at [816, 68] on input "[EMAIL_ADDRESS][DOMAIN_NAME]" at bounding box center [835, 63] width 303 height 51
drag, startPoint x: 793, startPoint y: 74, endPoint x: 626, endPoint y: 85, distance: 167.2
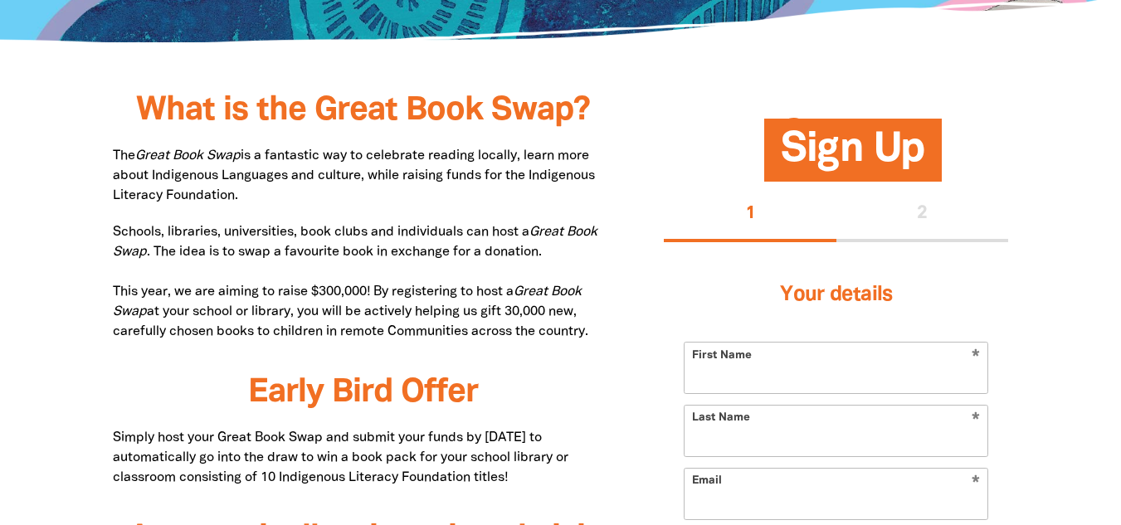
scroll to position [803, 0]
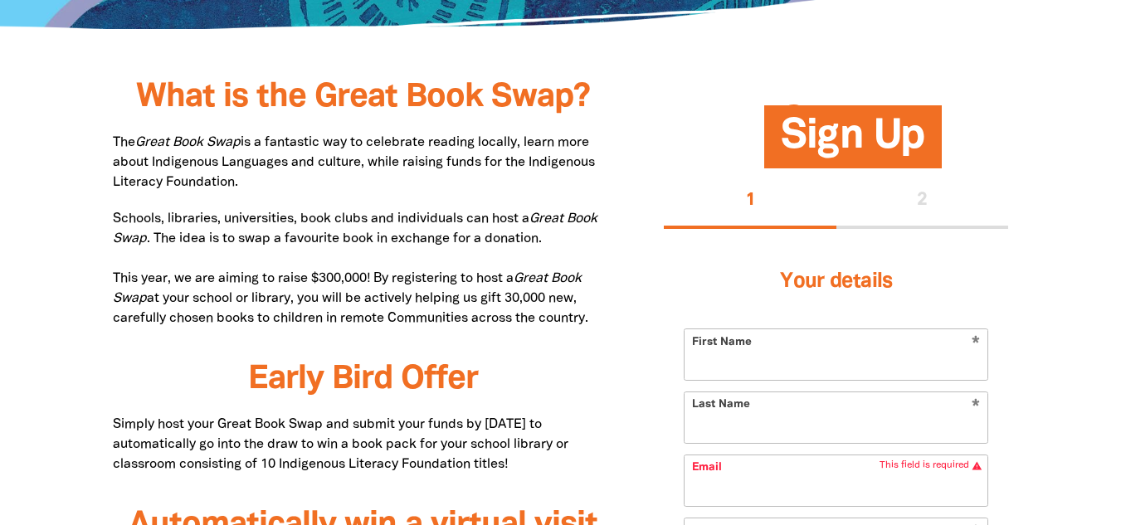
click at [872, 196] on div "1 2" at bounding box center [836, 202] width 344 height 53
click at [898, 213] on div "1 2" at bounding box center [836, 202] width 344 height 53
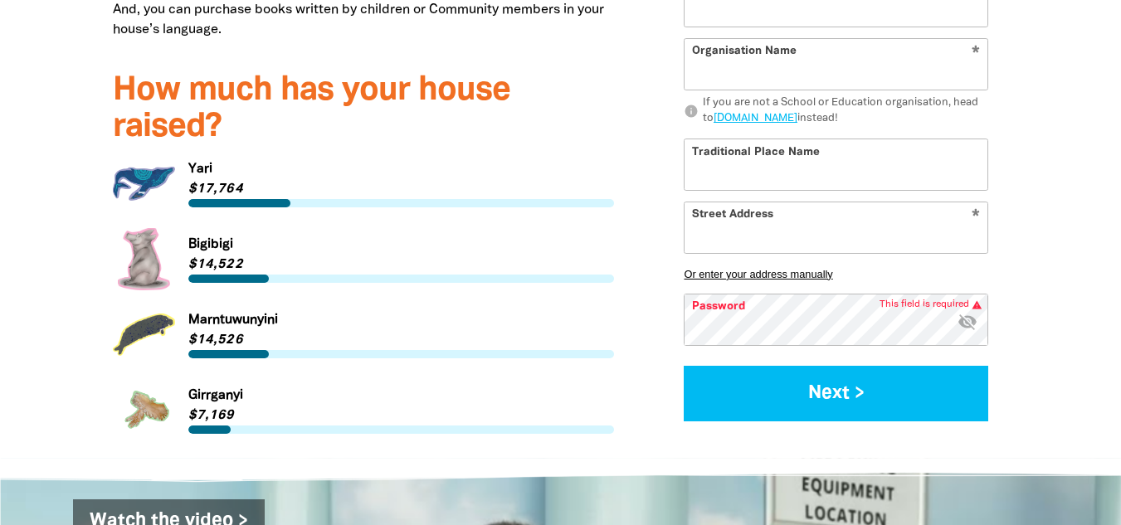
scroll to position [2322, 0]
